Goal: Information Seeking & Learning: Learn about a topic

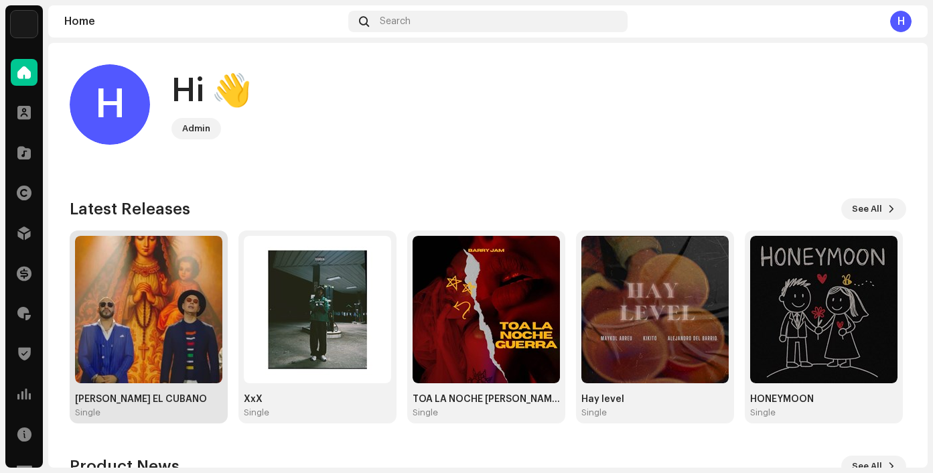
click at [163, 316] on img at bounding box center [148, 309] width 147 height 147
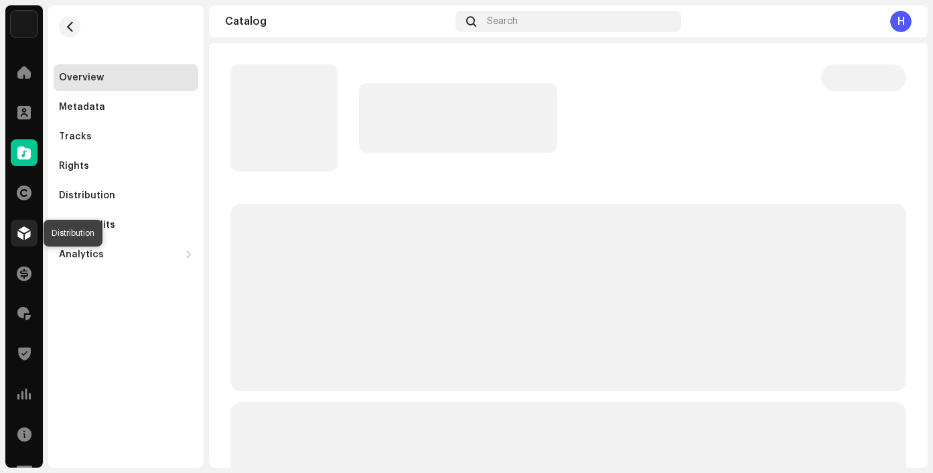
click at [22, 230] on span at bounding box center [23, 233] width 13 height 11
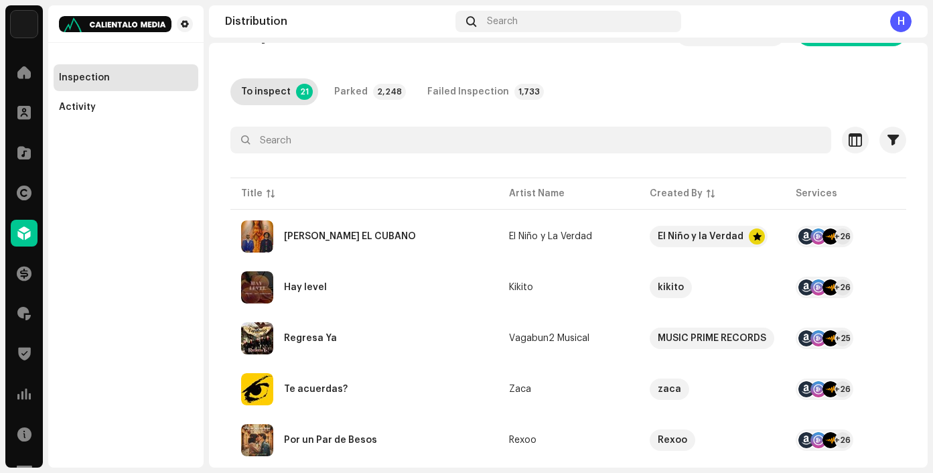
scroll to position [38, 0]
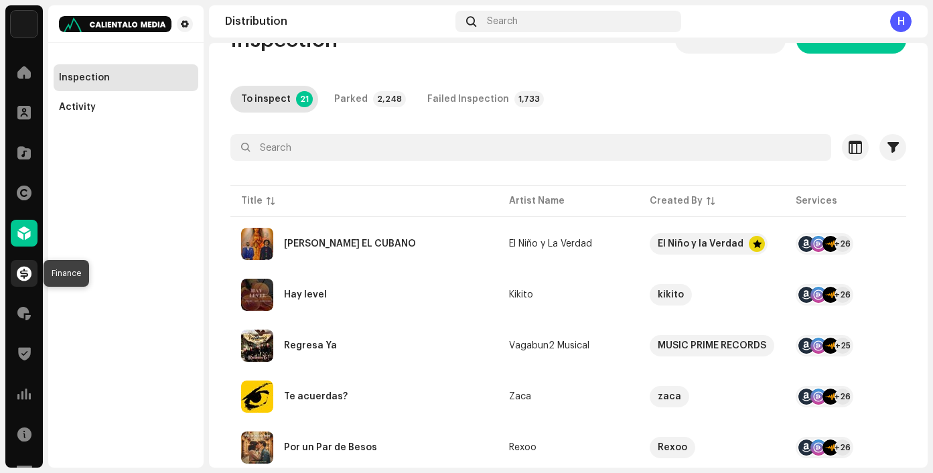
click at [26, 283] on div at bounding box center [24, 273] width 27 height 27
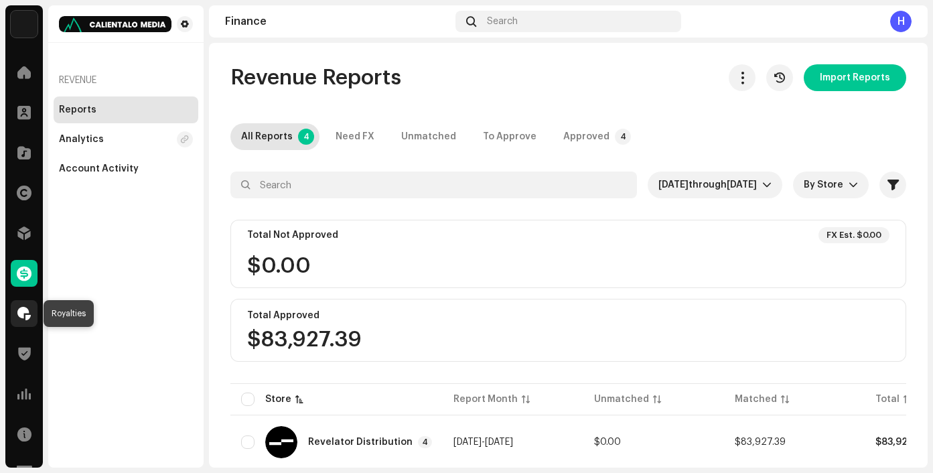
click at [29, 310] on span at bounding box center [23, 313] width 13 height 11
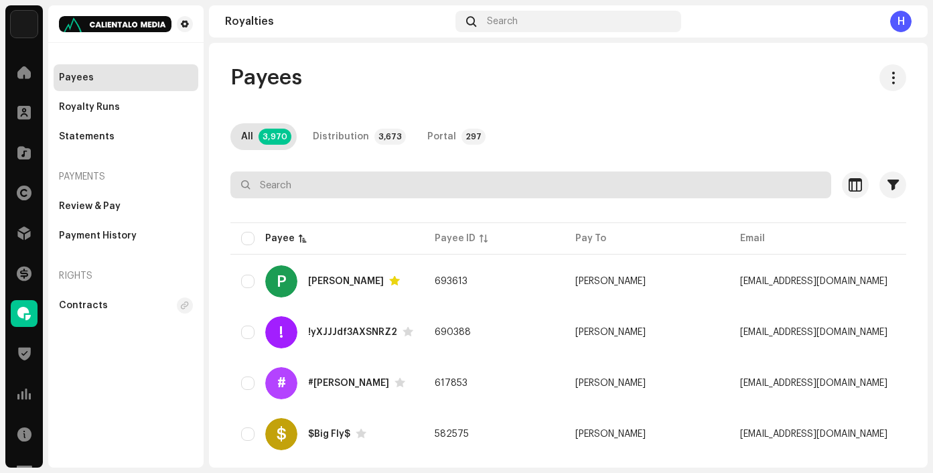
click at [352, 182] on input "text" at bounding box center [530, 184] width 601 height 27
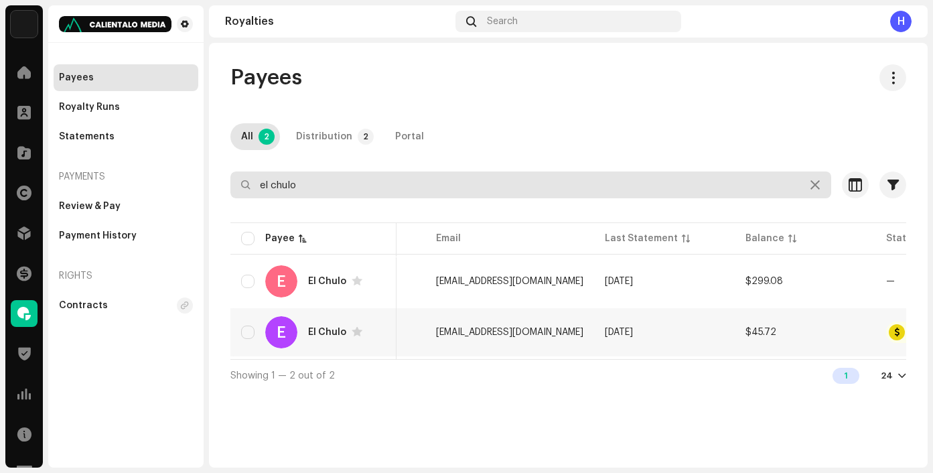
scroll to position [0, 254]
type input "el chulo"
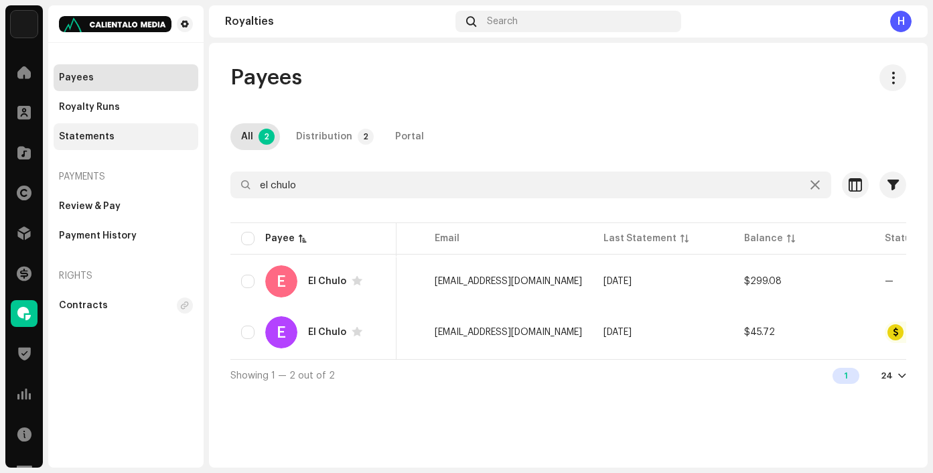
click at [101, 141] on div "Statements" at bounding box center [87, 136] width 56 height 11
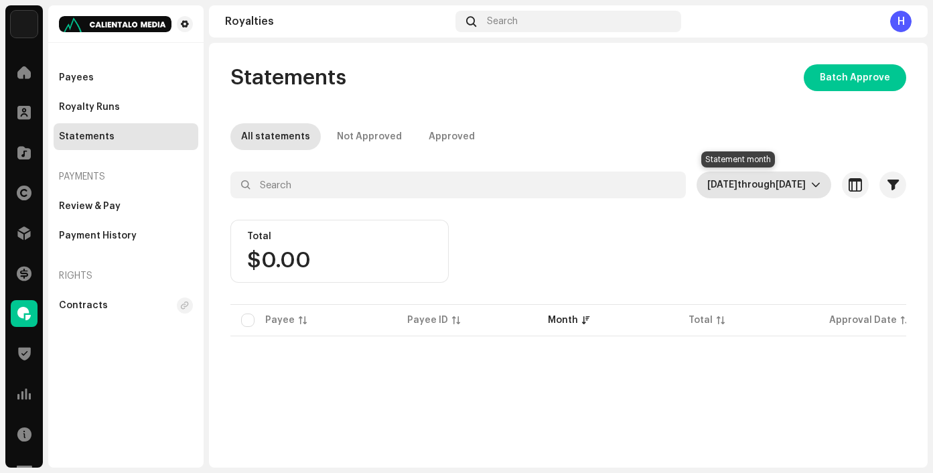
click at [707, 183] on span "[DATE]" at bounding box center [722, 184] width 30 height 9
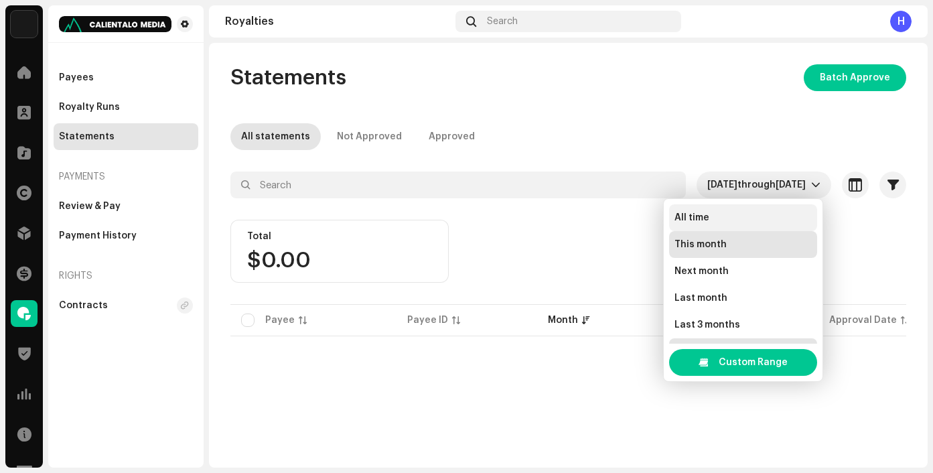
click at [694, 214] on span "All time" at bounding box center [692, 217] width 35 height 13
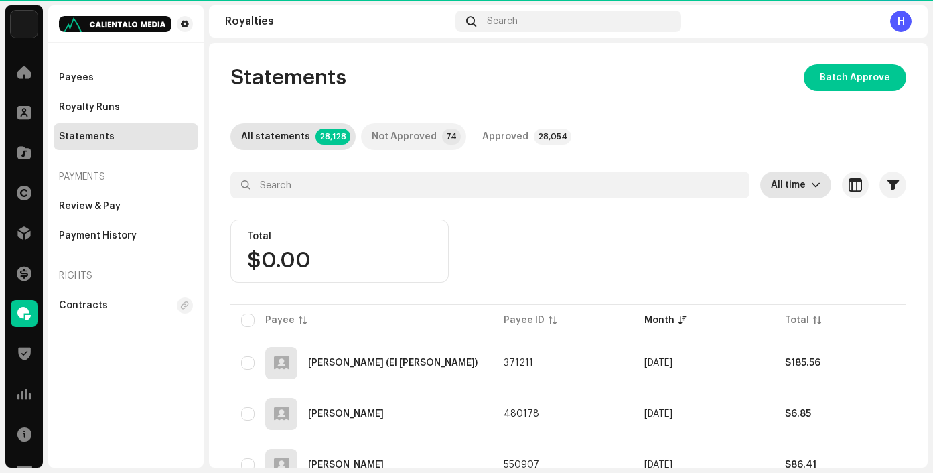
click at [372, 129] on div "Not Approved" at bounding box center [404, 136] width 65 height 27
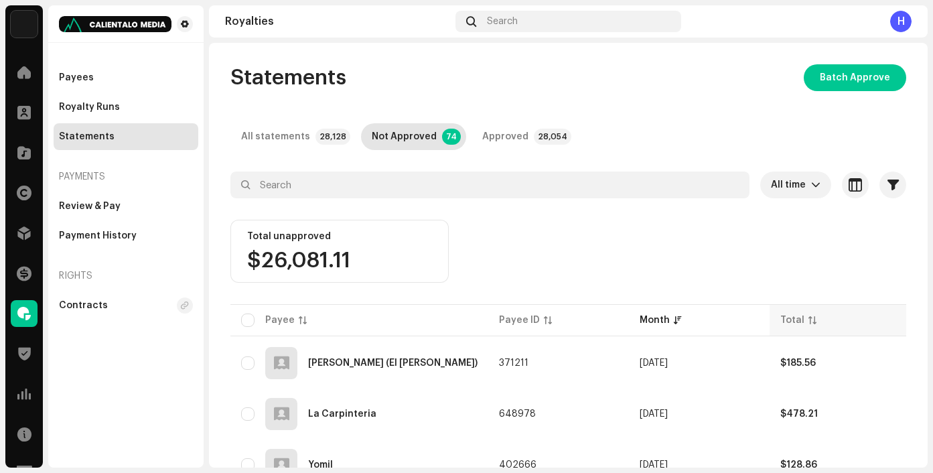
click at [800, 318] on div "Total" at bounding box center [792, 320] width 24 height 13
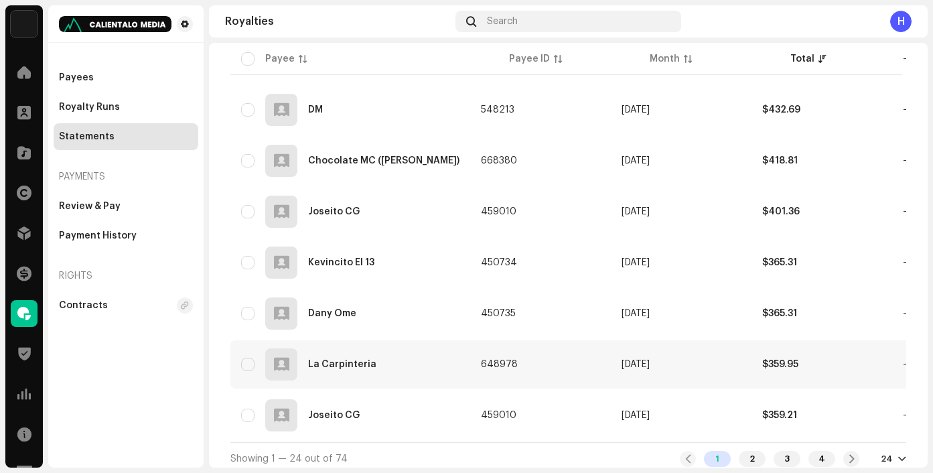
scroll to position [1134, 0]
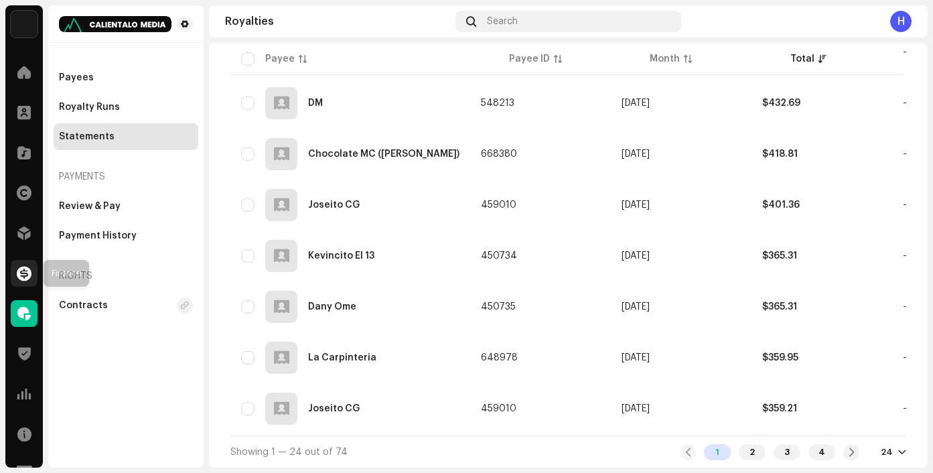
click at [16, 280] on div at bounding box center [24, 273] width 27 height 27
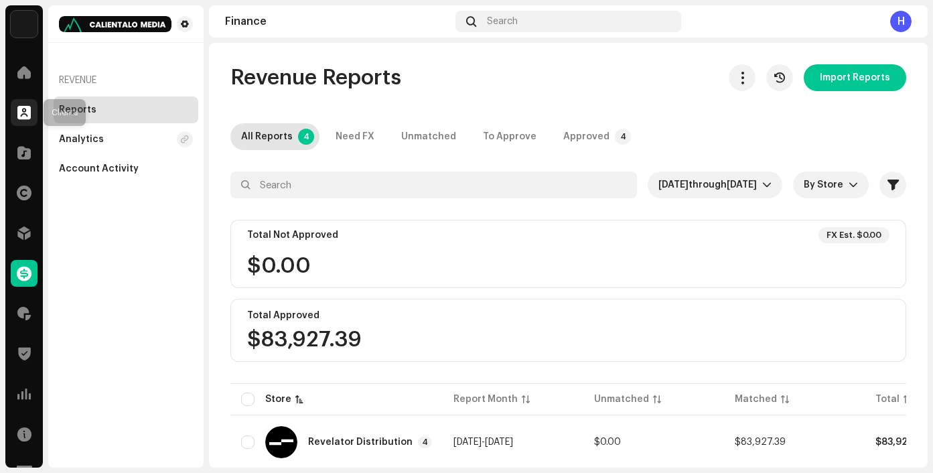
click at [21, 117] on span at bounding box center [23, 112] width 13 height 11
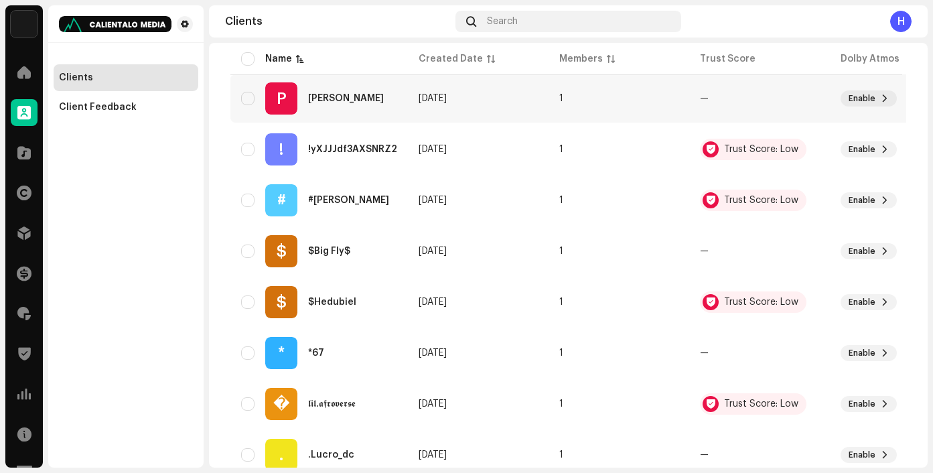
scroll to position [334, 0]
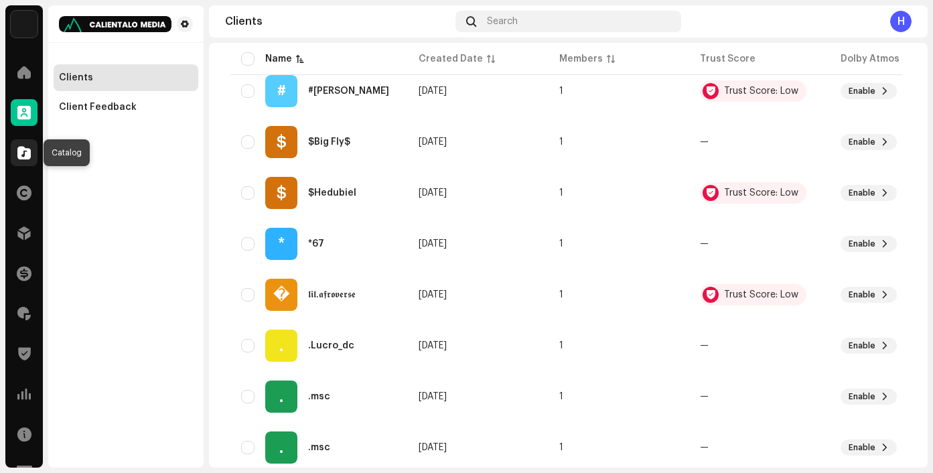
click at [17, 161] on div at bounding box center [24, 152] width 27 height 27
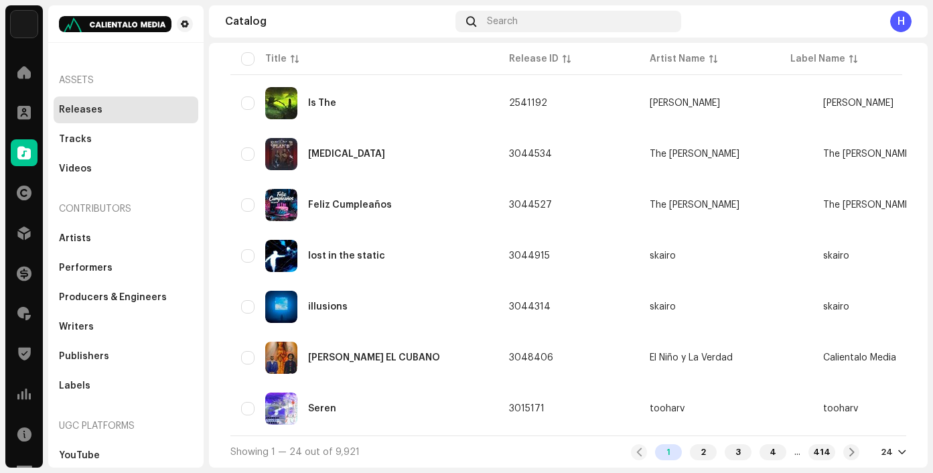
scroll to position [1004, 0]
click at [119, 135] on div "Tracks" at bounding box center [126, 139] width 134 height 11
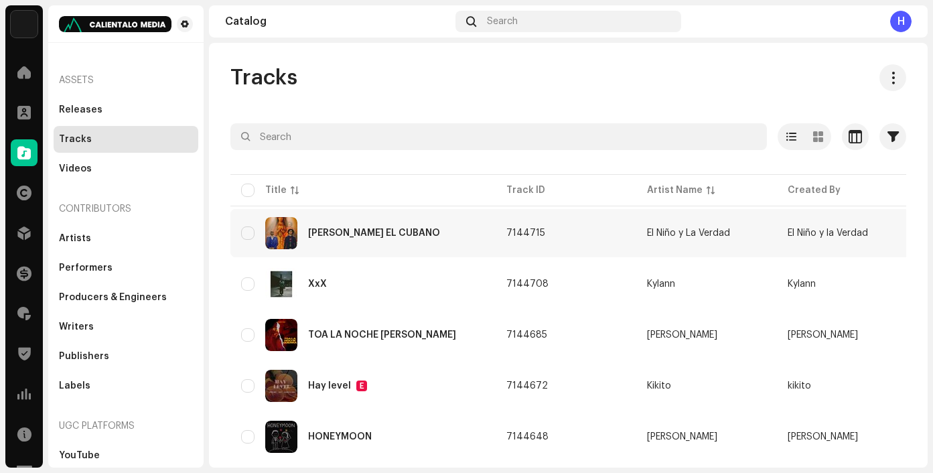
click at [354, 227] on div "[PERSON_NAME] EL CUBANO" at bounding box center [363, 233] width 244 height 32
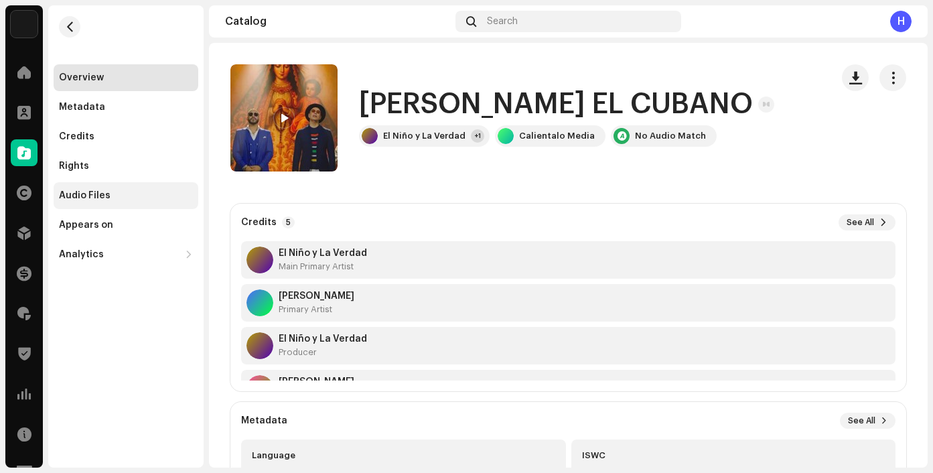
click at [110, 195] on div "Audio Files" at bounding box center [126, 195] width 134 height 11
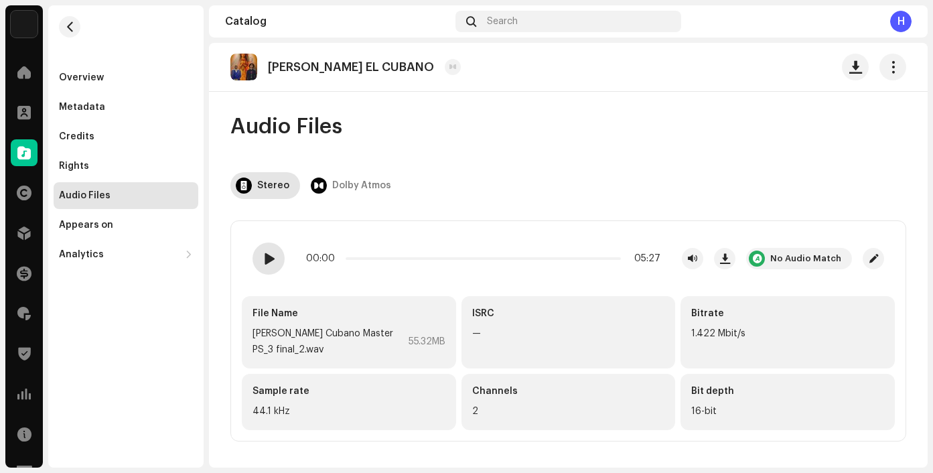
click at [267, 261] on span at bounding box center [268, 258] width 11 height 11
